Goal: Task Accomplishment & Management: Use online tool/utility

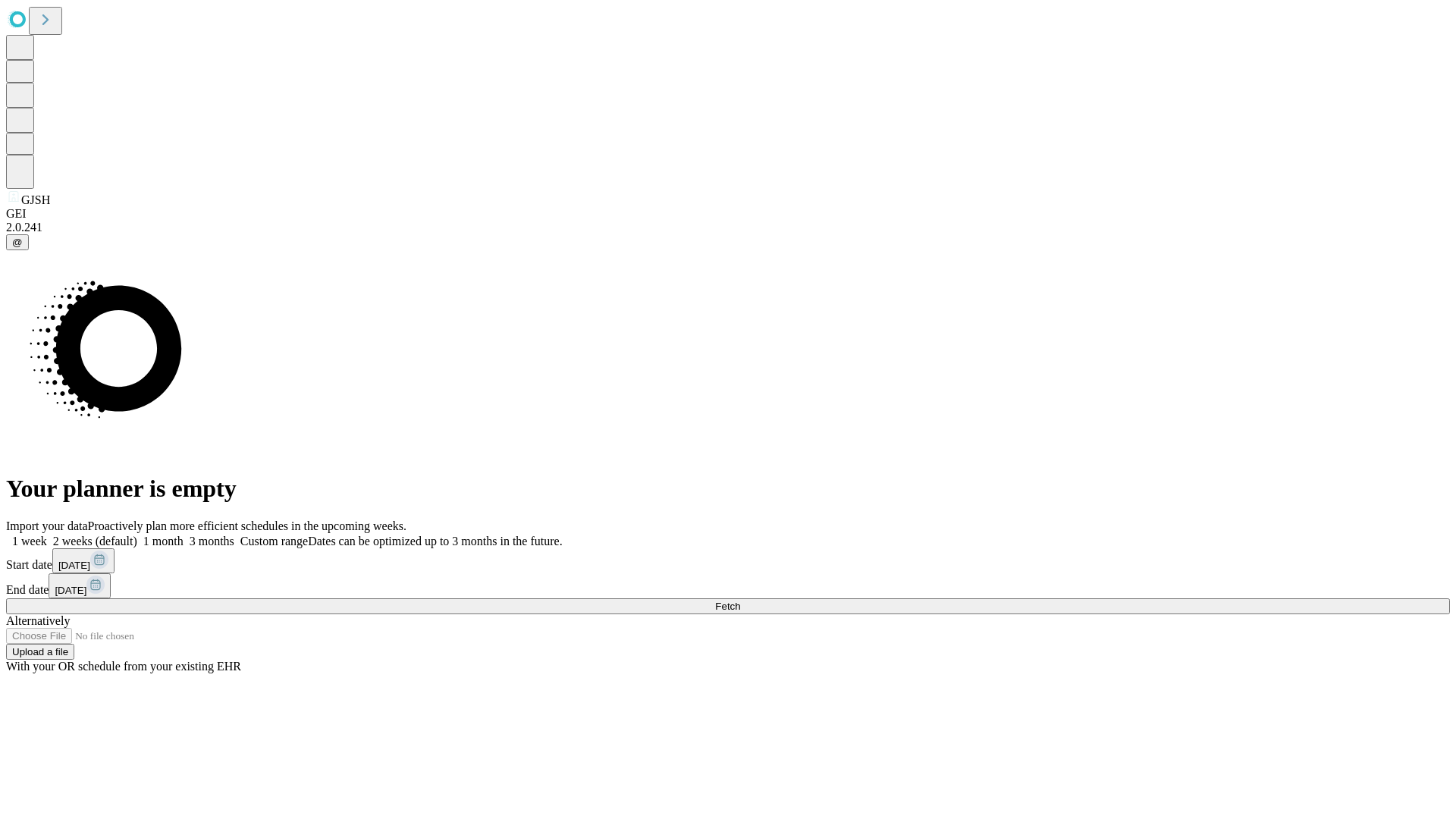
click at [740, 601] on span "Fetch" at bounding box center [728, 606] width 25 height 12
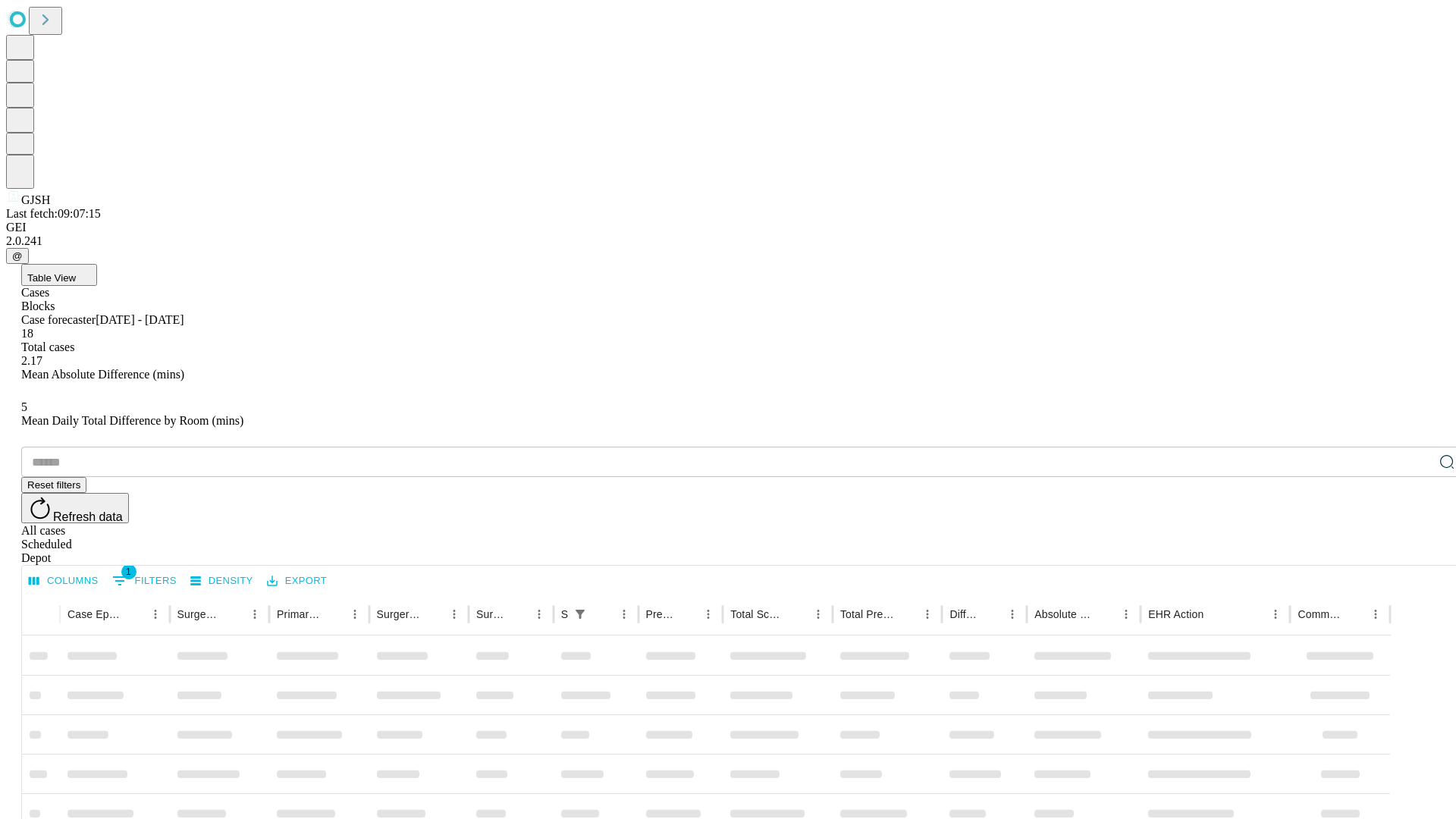
click at [1417, 551] on div "Depot" at bounding box center [744, 558] width 1444 height 13
